Goal: Check status: Check status

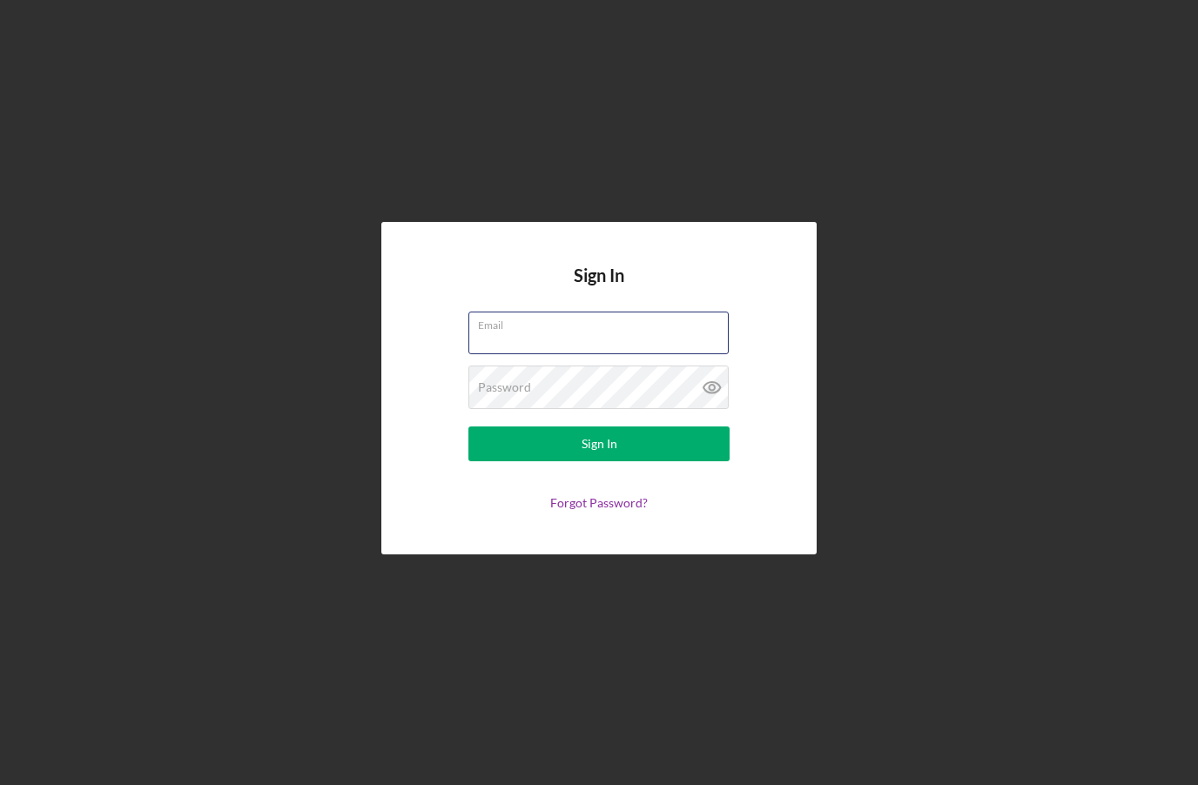
type input "[EMAIL_ADDRESS][DOMAIN_NAME]"
click at [599, 461] on button "Sign In" at bounding box center [598, 444] width 261 height 35
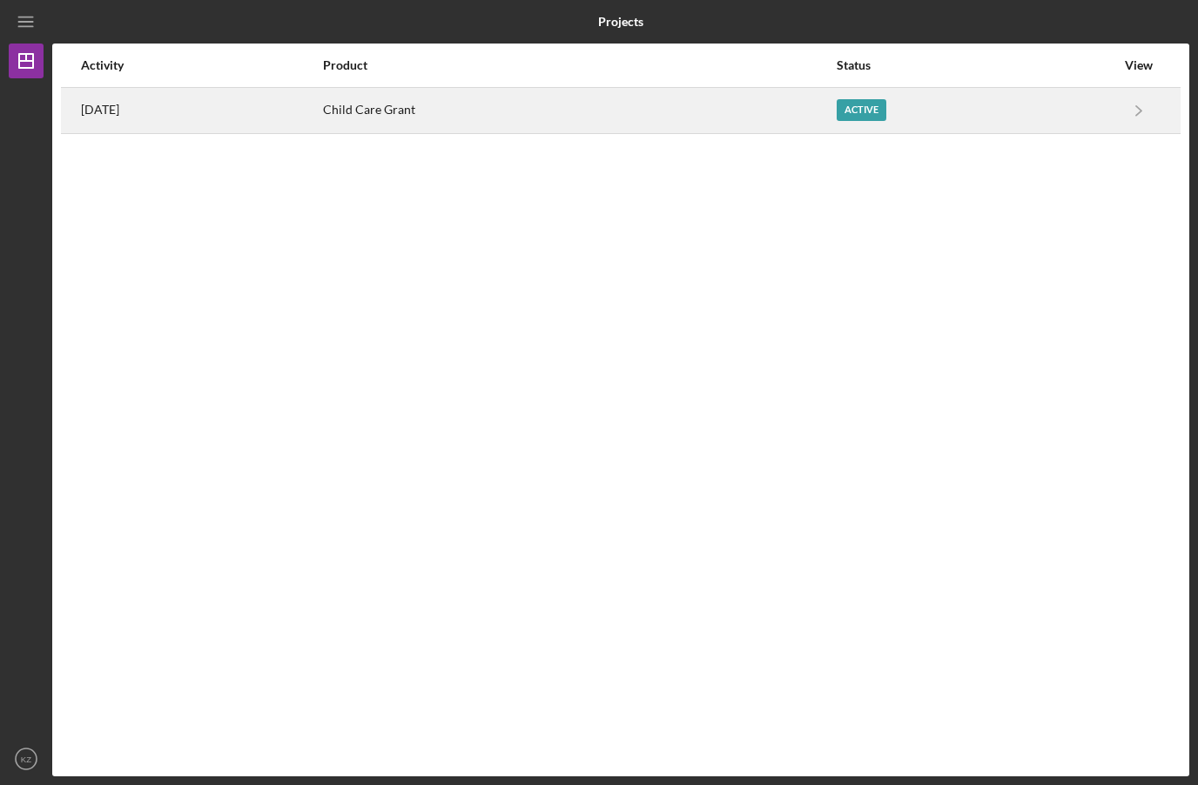
click at [119, 115] on time "[DATE]" at bounding box center [100, 110] width 38 height 14
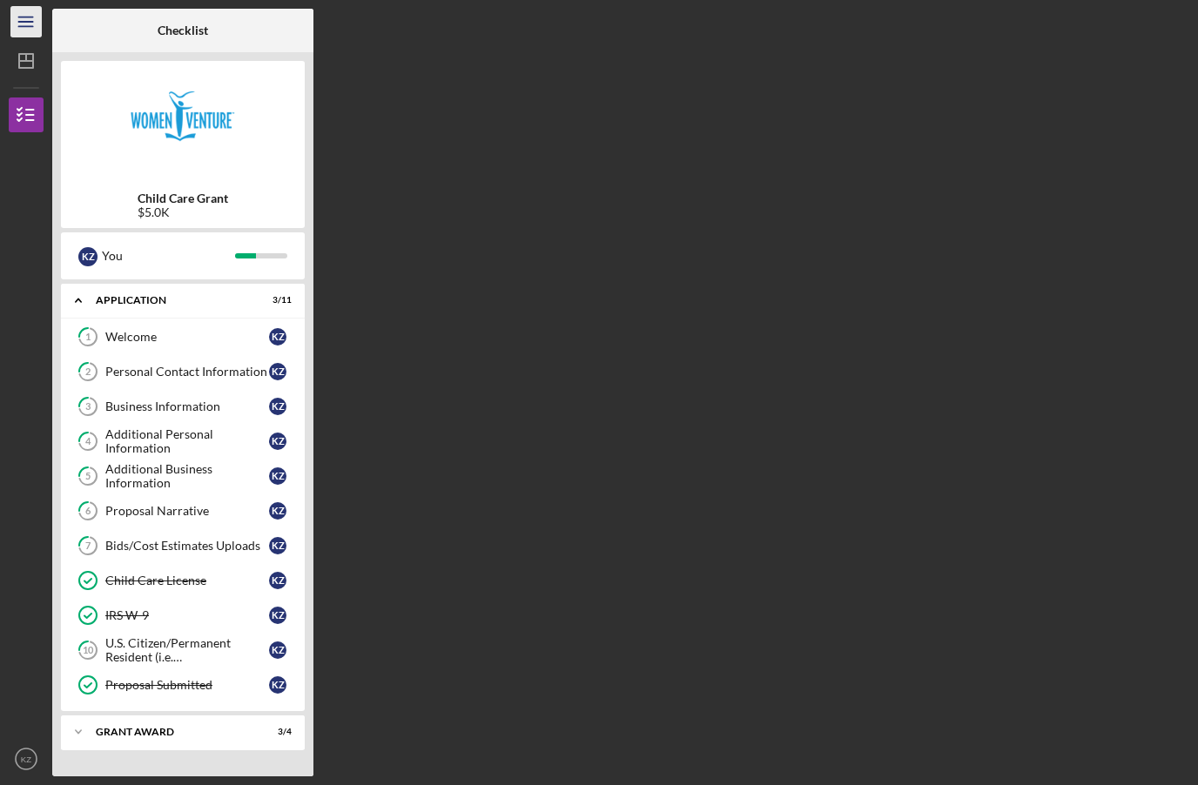
click at [18, 32] on icon "Icon/Menu" at bounding box center [26, 22] width 39 height 39
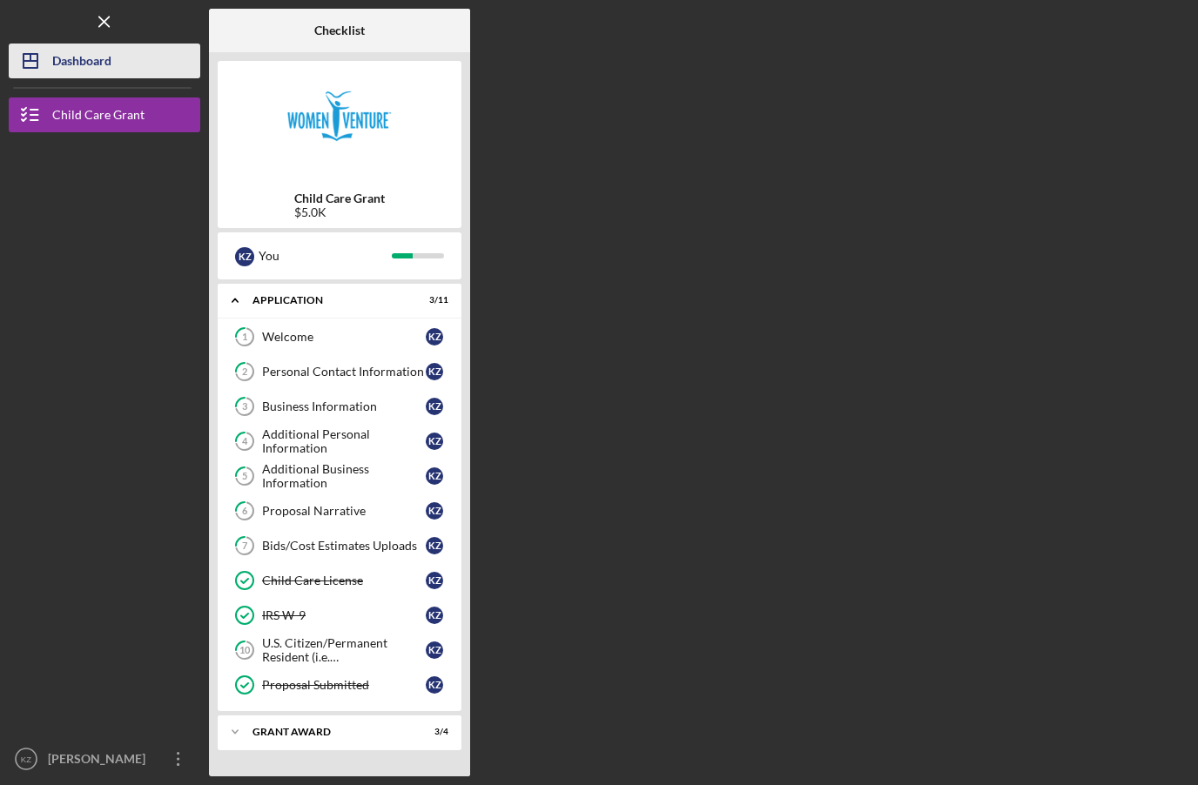
click at [74, 74] on div "Dashboard" at bounding box center [81, 63] width 59 height 39
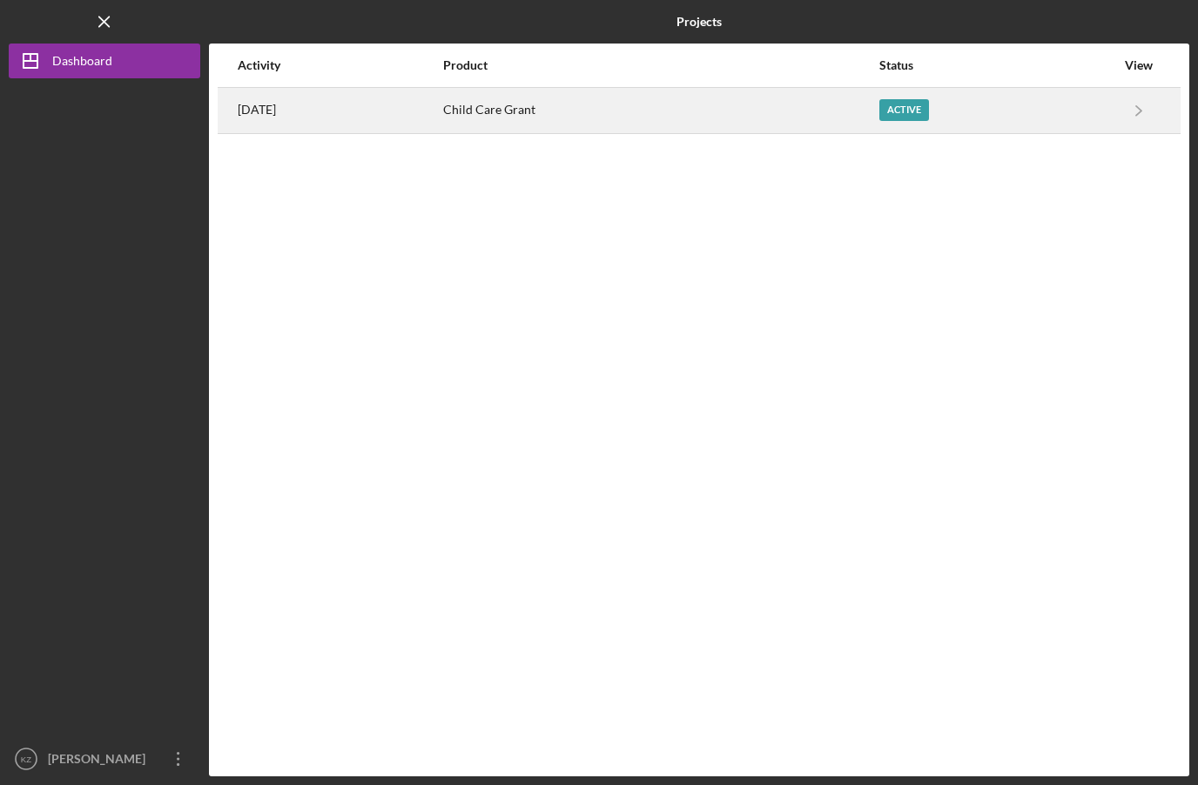
click at [272, 122] on div "[DATE]" at bounding box center [340, 111] width 204 height 44
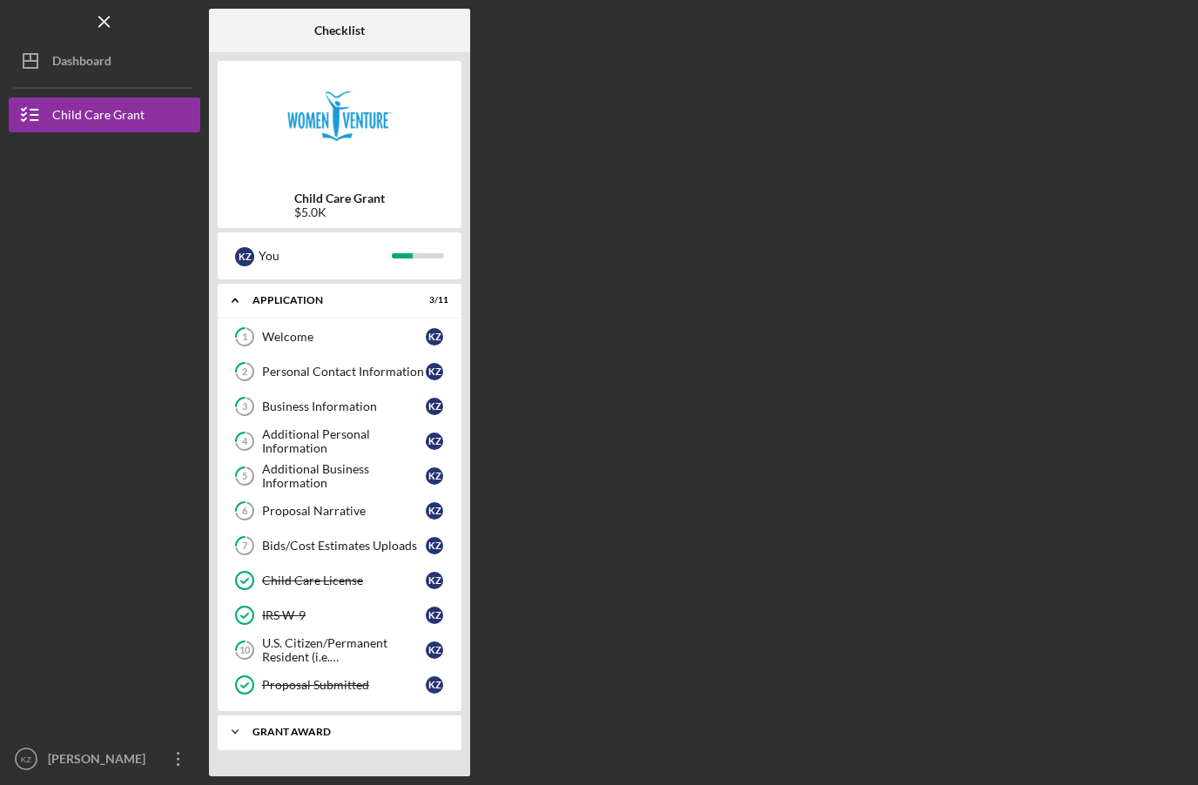
click at [353, 737] on div "Grant Award" at bounding box center [345, 732] width 187 height 10
